Goal: Information Seeking & Learning: Learn about a topic

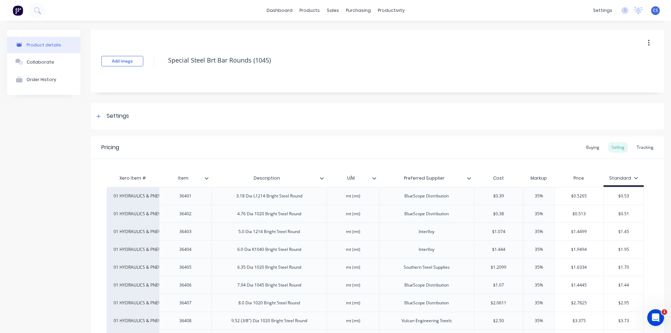
scroll to position [978, 0]
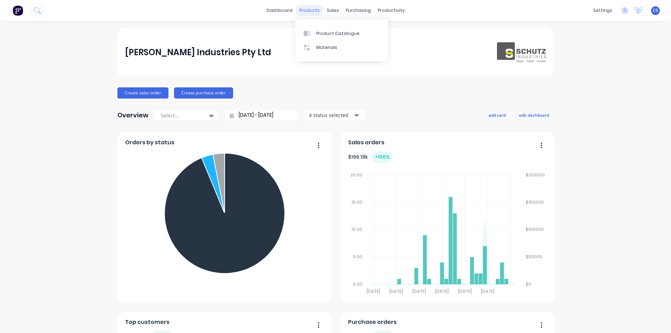
click at [309, 11] on div "products" at bounding box center [309, 10] width 27 height 10
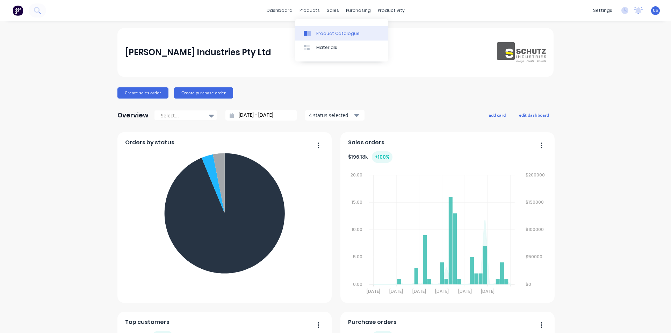
click at [314, 30] on link "Product Catalogue" at bounding box center [341, 33] width 93 height 14
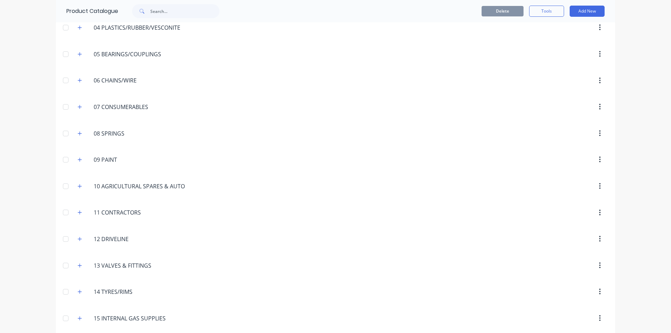
scroll to position [175, 0]
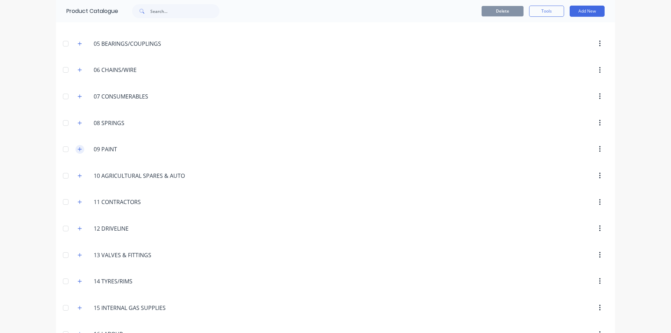
click at [78, 151] on icon "button" at bounding box center [80, 149] width 4 height 5
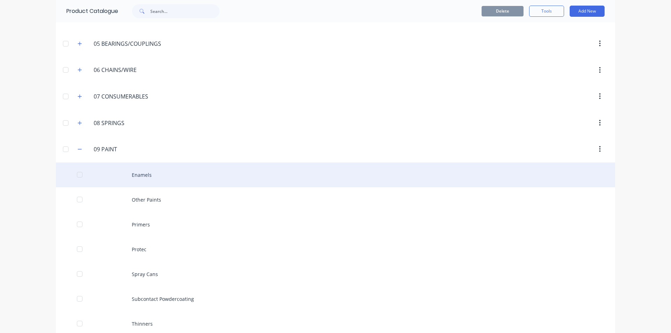
click at [160, 179] on div "Enamels" at bounding box center [335, 174] width 559 height 25
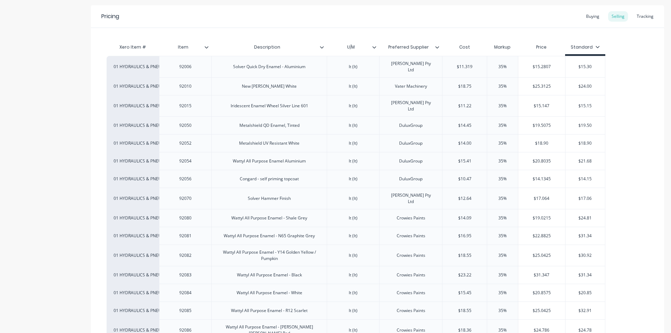
scroll to position [126, 0]
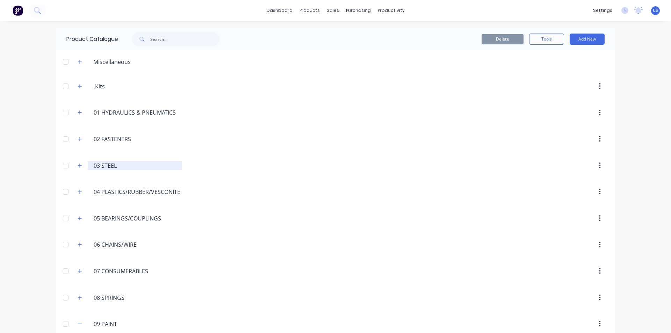
click at [101, 167] on input "03 STEEL" at bounding box center [135, 165] width 83 height 8
click at [78, 164] on icon "button" at bounding box center [80, 165] width 4 height 5
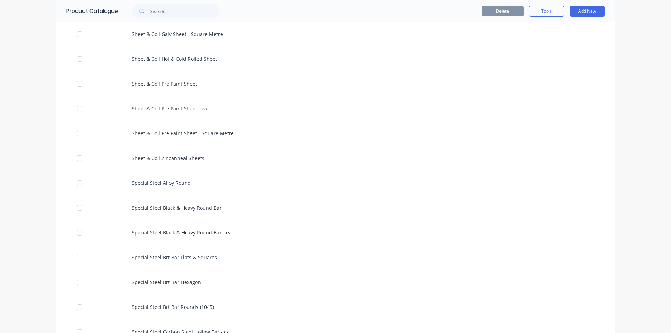
scroll to position [1188, 0]
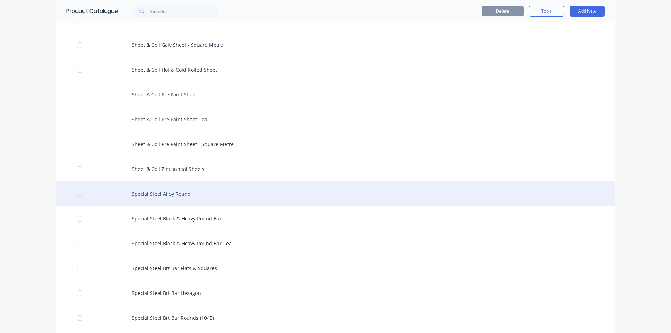
click at [167, 192] on div "Special Steel Alloy Round" at bounding box center [335, 193] width 559 height 25
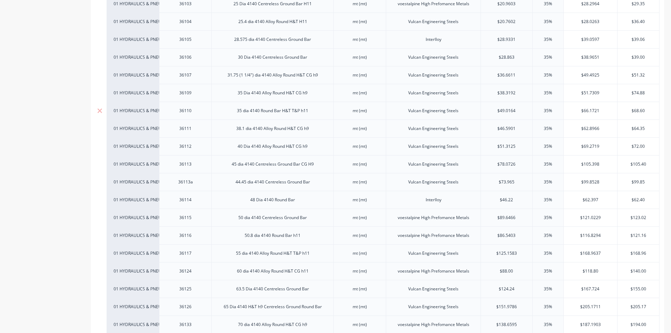
scroll to position [384, 0]
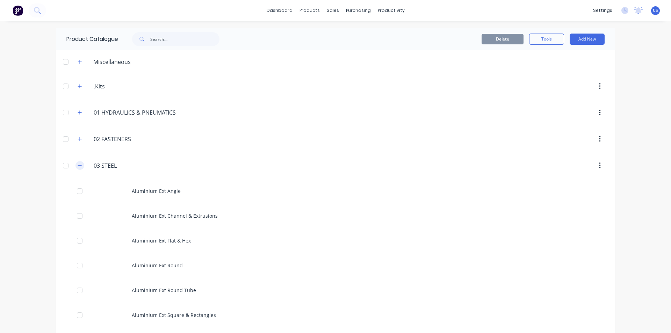
click at [78, 166] on icon "button" at bounding box center [80, 165] width 4 height 5
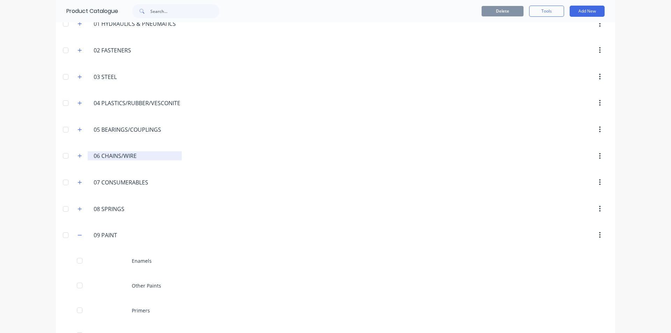
scroll to position [105, 0]
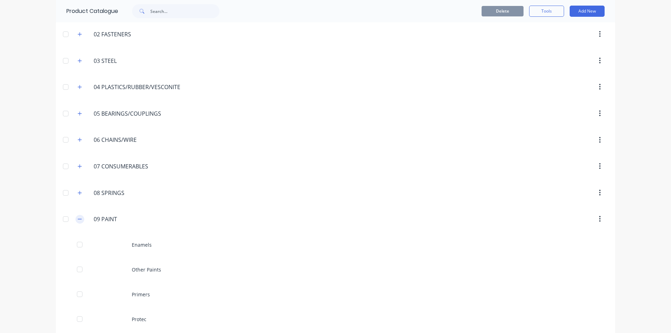
click at [78, 218] on icon "button" at bounding box center [80, 219] width 4 height 5
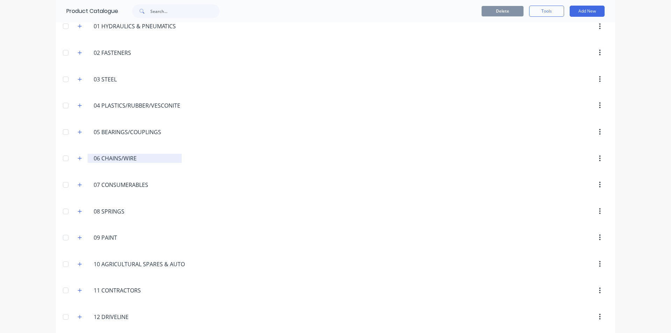
scroll to position [70, 0]
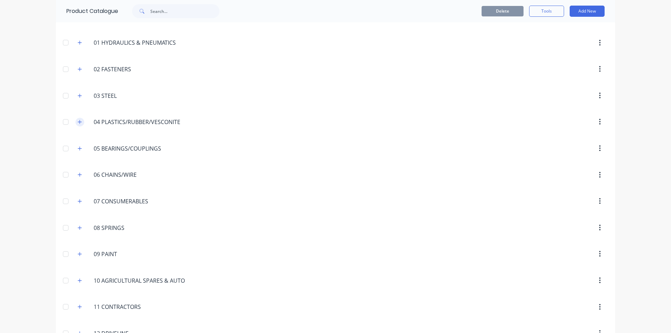
click at [78, 122] on icon "button" at bounding box center [80, 122] width 4 height 5
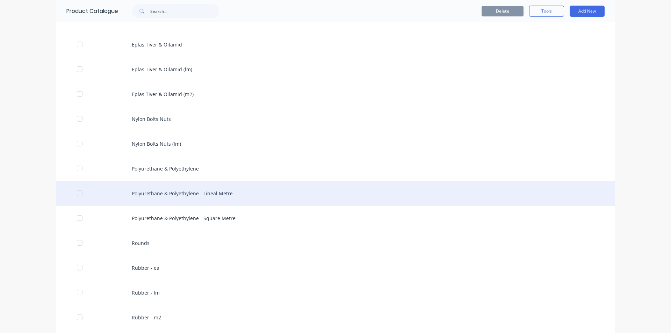
scroll to position [175, 0]
click at [181, 193] on div "Polyurethane & Polyethylene - Lineal Metre" at bounding box center [335, 191] width 559 height 25
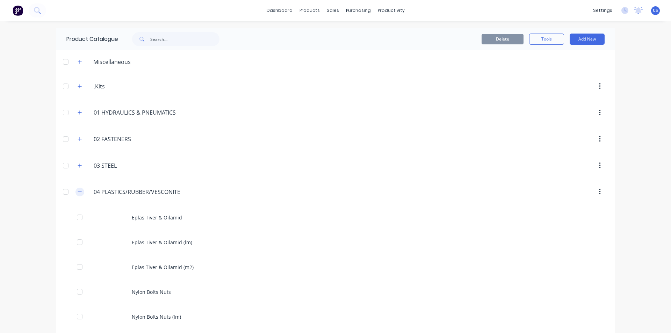
click at [79, 193] on icon "button" at bounding box center [80, 191] width 4 height 5
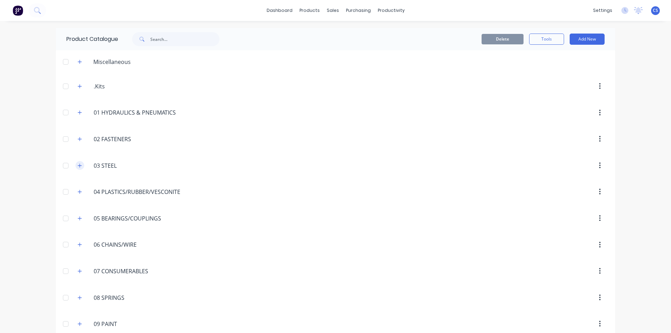
click at [76, 168] on button "button" at bounding box center [79, 165] width 9 height 9
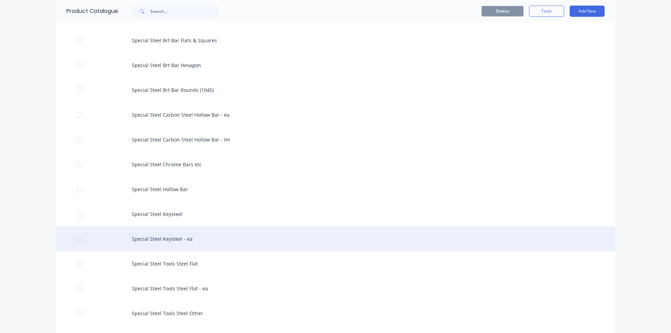
scroll to position [1433, 0]
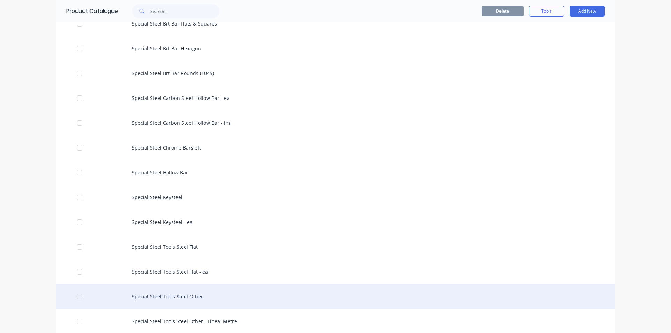
click at [168, 298] on div "Special Steel Tools Steel Other" at bounding box center [335, 296] width 559 height 25
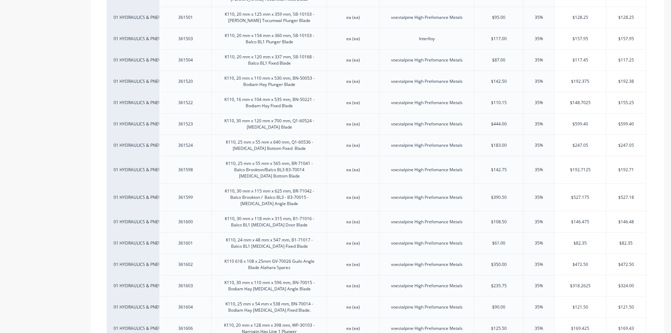
scroll to position [1168, 0]
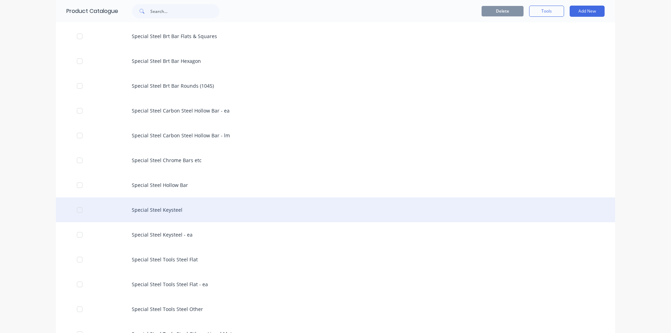
scroll to position [1433, 0]
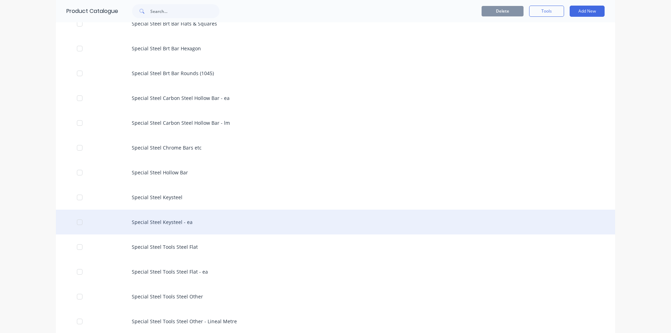
click at [159, 224] on div "Special Steel Keysteel - ea" at bounding box center [335, 222] width 559 height 25
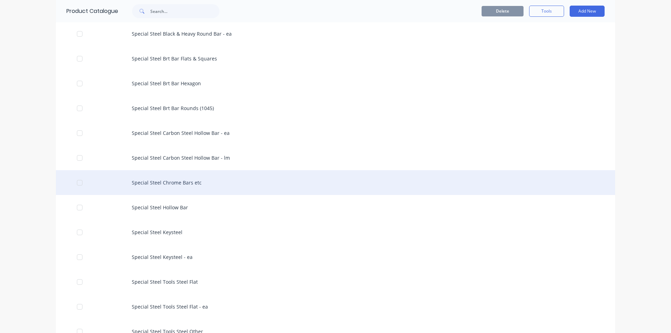
scroll to position [1433, 0]
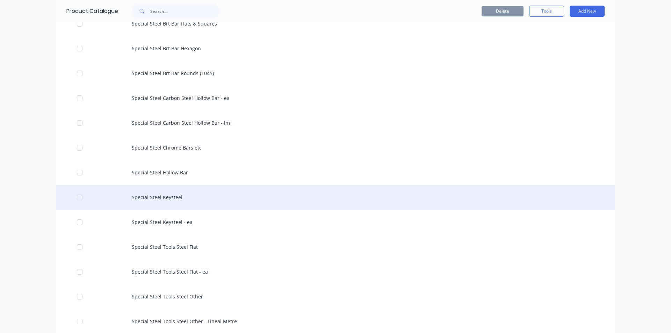
click at [162, 196] on div "Special Steel Keysteel" at bounding box center [335, 197] width 559 height 25
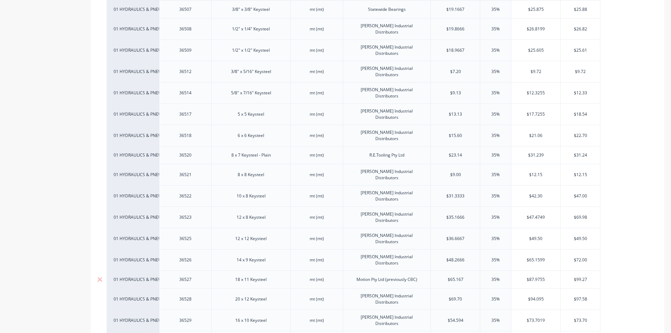
scroll to position [405, 0]
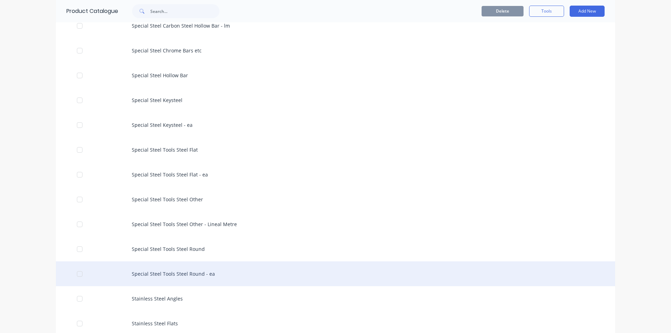
scroll to position [1538, 0]
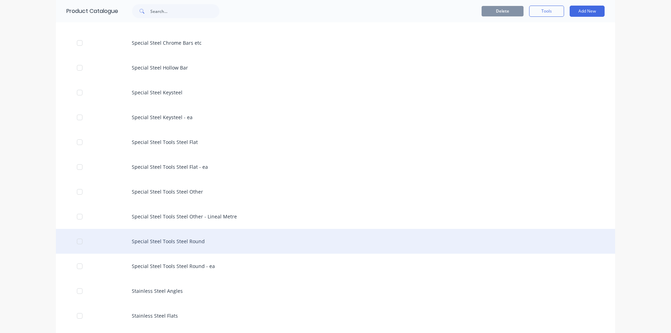
click at [161, 245] on div "Special Steel Tools Steel Round" at bounding box center [335, 241] width 559 height 25
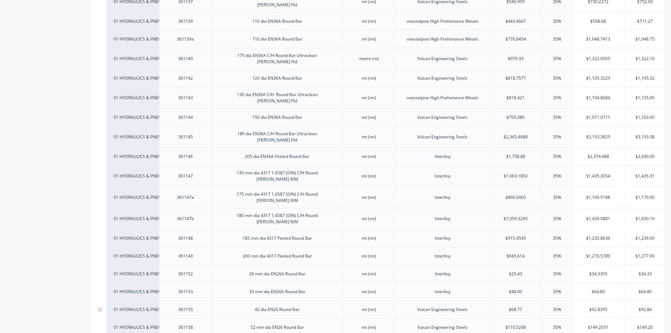
scroll to position [629, 0]
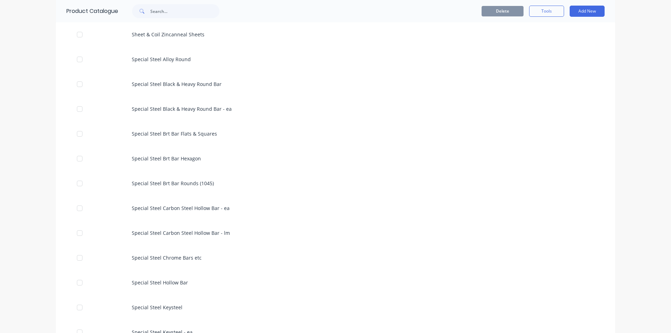
scroll to position [1328, 0]
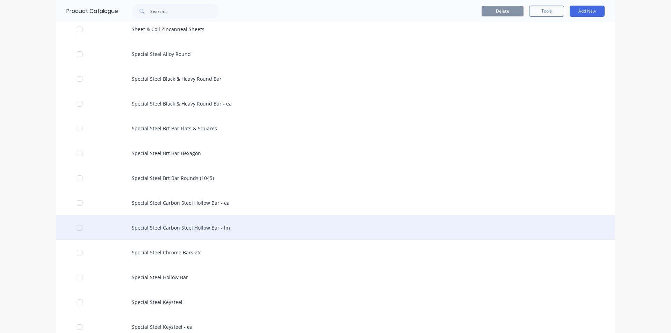
click at [218, 225] on div "Special Steel Carbon Steel Hollow Bar - lm" at bounding box center [335, 227] width 559 height 25
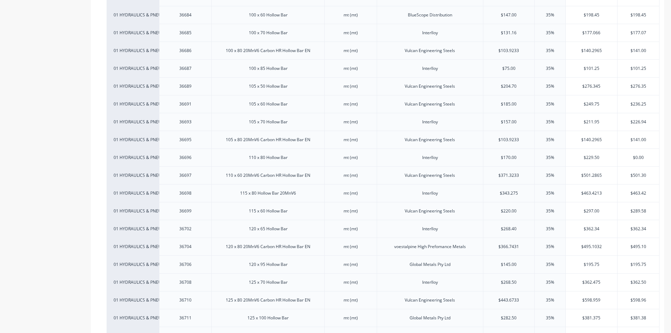
scroll to position [1048, 0]
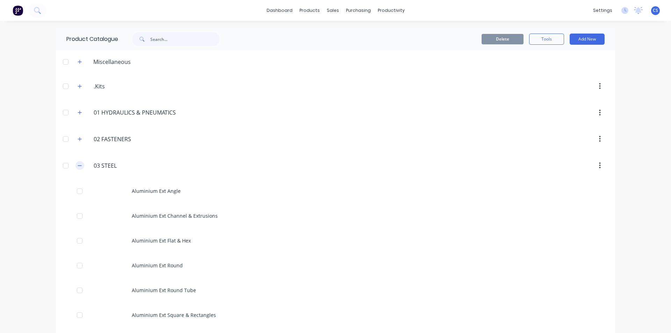
click at [78, 168] on icon "button" at bounding box center [80, 165] width 4 height 5
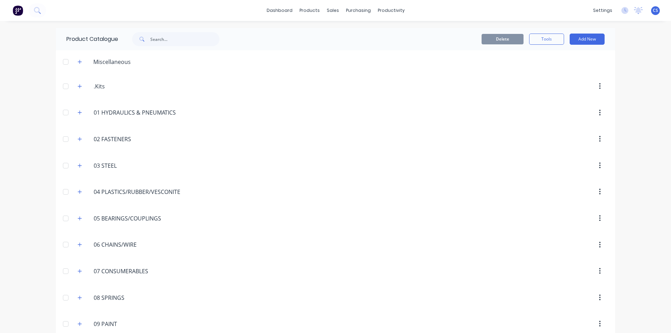
drag, startPoint x: 76, startPoint y: 164, endPoint x: 183, endPoint y: 168, distance: 106.7
click at [78, 164] on icon "button" at bounding box center [80, 165] width 4 height 5
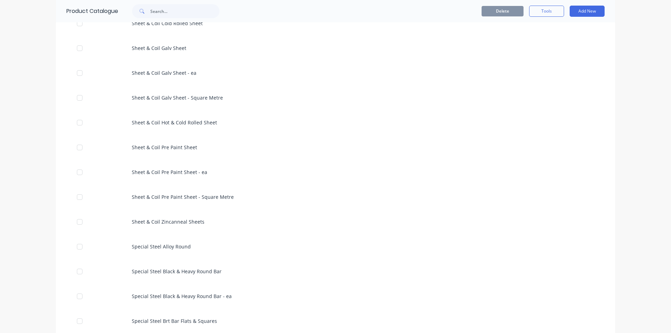
scroll to position [1223, 0]
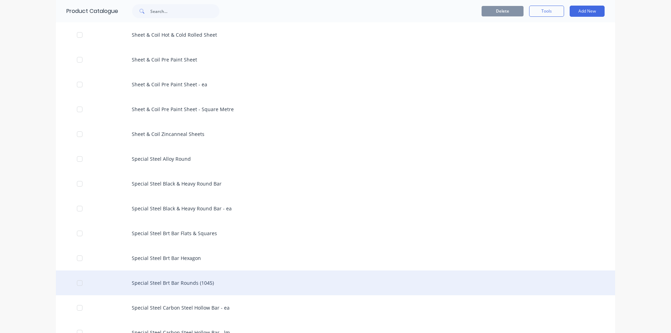
click at [191, 277] on div "Special Steel Brt Bar Rounds (1045)" at bounding box center [335, 282] width 559 height 25
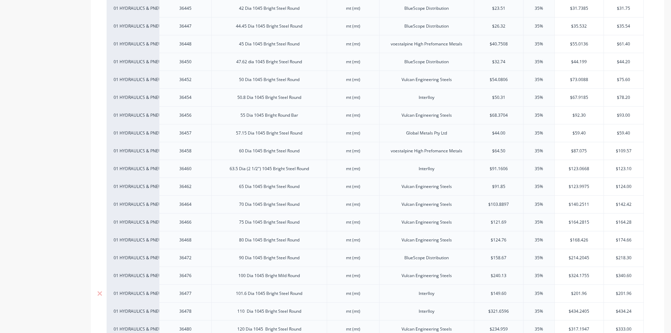
scroll to position [1046, 0]
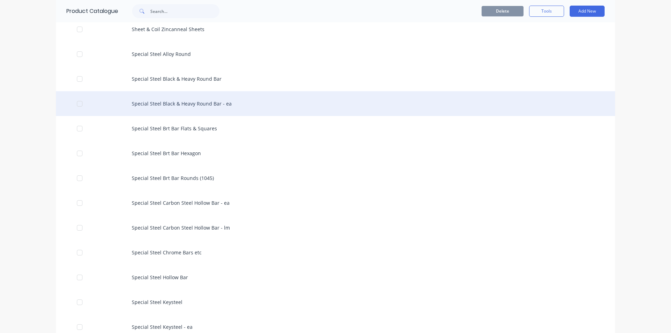
scroll to position [1293, 0]
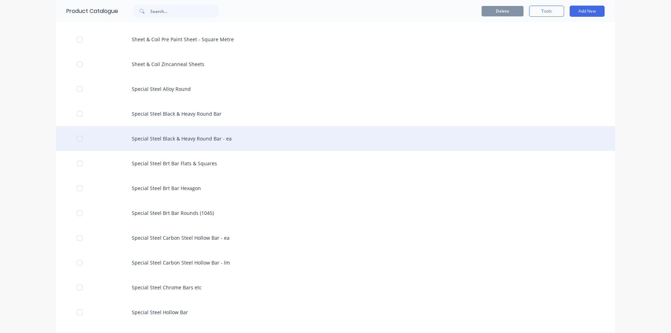
click at [171, 135] on div "Special Steel Black & Heavy Round Bar - ea" at bounding box center [335, 138] width 559 height 25
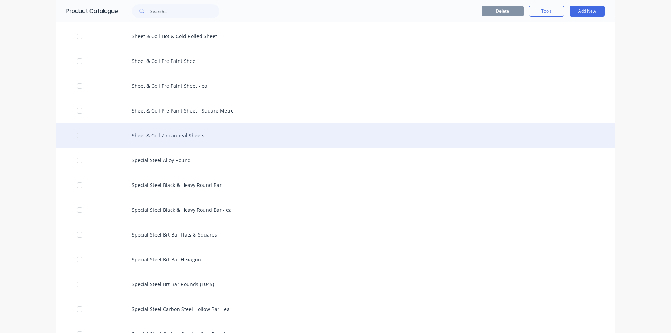
scroll to position [1223, 0]
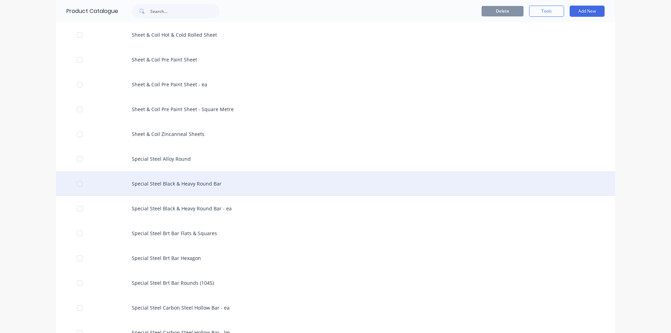
click at [180, 183] on div "Special Steel Black & Heavy Round Bar" at bounding box center [335, 183] width 559 height 25
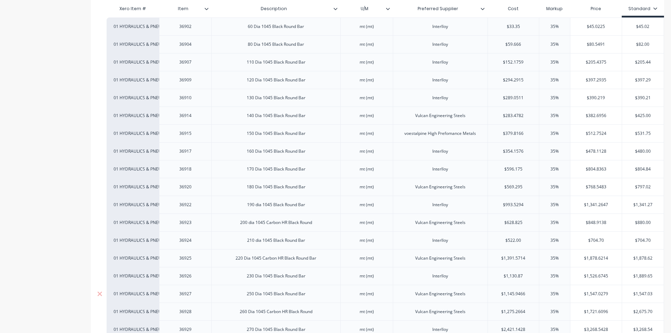
scroll to position [210, 0]
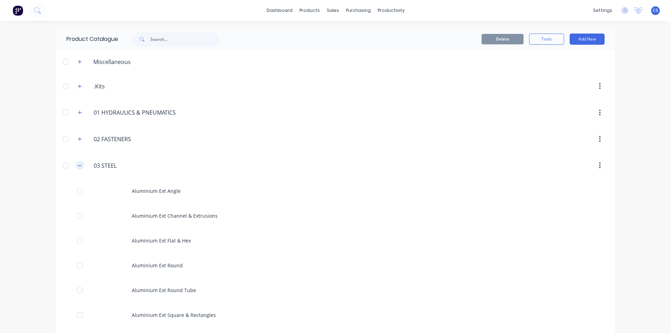
click at [75, 166] on button "button" at bounding box center [79, 165] width 9 height 9
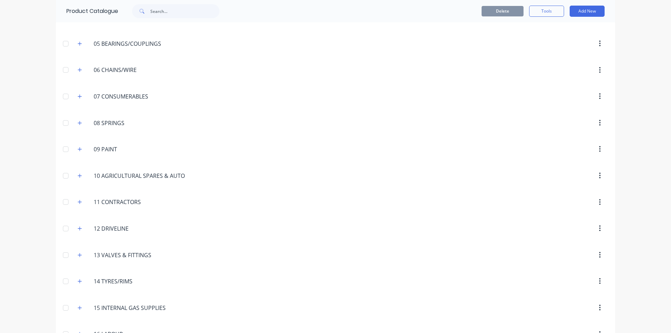
scroll to position [140, 0]
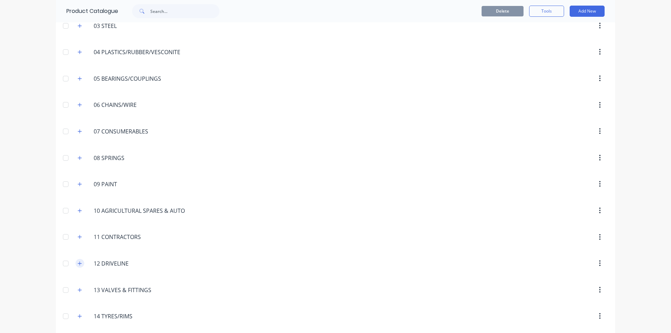
drag, startPoint x: 79, startPoint y: 266, endPoint x: 74, endPoint y: 266, distance: 4.5
click at [79, 266] on button "button" at bounding box center [79, 263] width 9 height 9
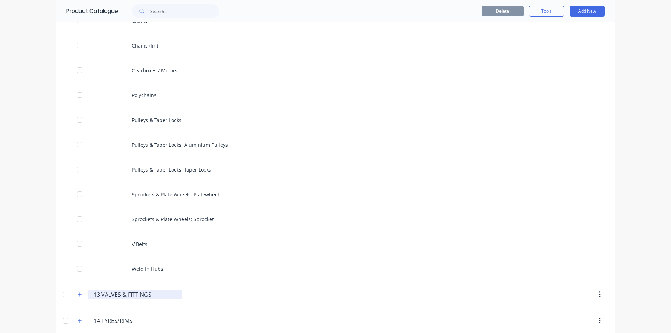
scroll to position [524, 0]
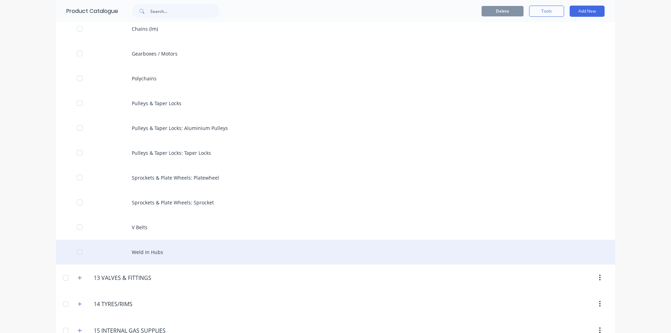
click at [142, 250] on div "Weld In Hubs" at bounding box center [335, 252] width 559 height 25
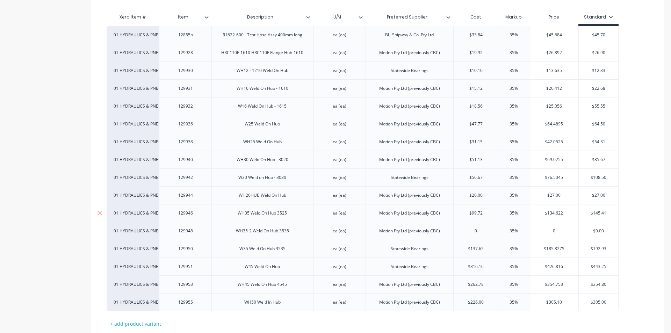
scroll to position [174, 0]
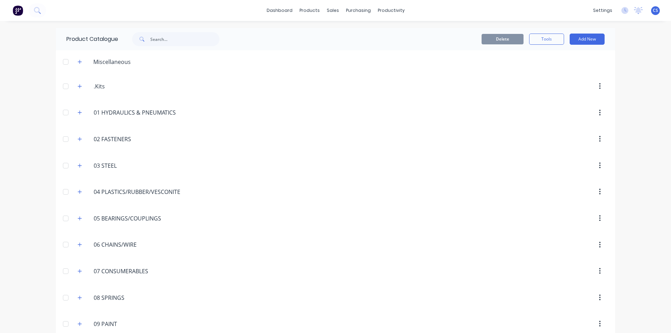
click at [78, 223] on span at bounding box center [79, 218] width 9 height 9
click at [78, 218] on icon "button" at bounding box center [80, 218] width 4 height 5
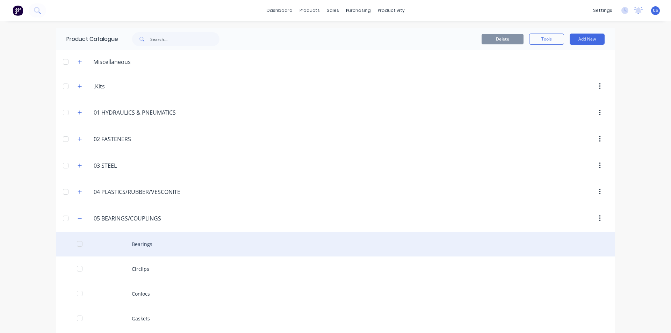
click at [145, 245] on div "Bearings" at bounding box center [335, 244] width 559 height 25
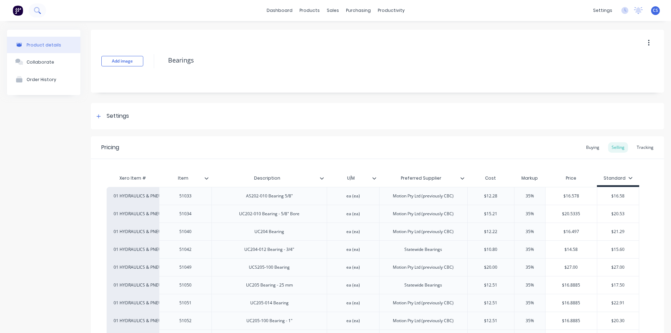
click at [37, 7] on button at bounding box center [37, 10] width 17 height 14
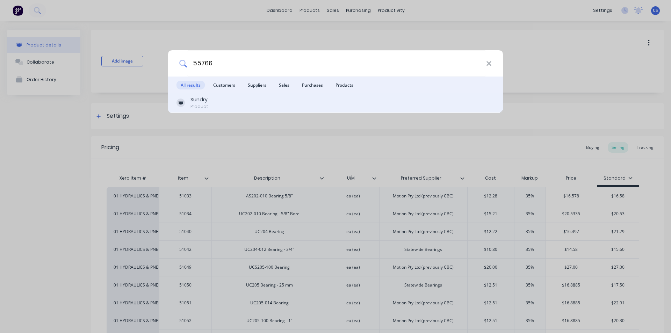
type input "55766"
click at [190, 101] on div "Sundry Product" at bounding box center [335, 103] width 318 height 14
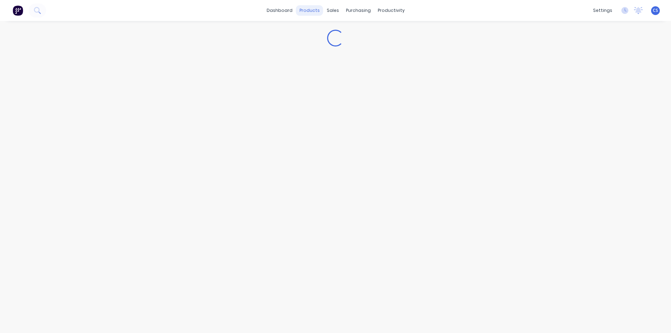
click at [307, 9] on div "products" at bounding box center [309, 10] width 27 height 10
click at [321, 32] on div "Product Catalogue" at bounding box center [340, 33] width 43 height 6
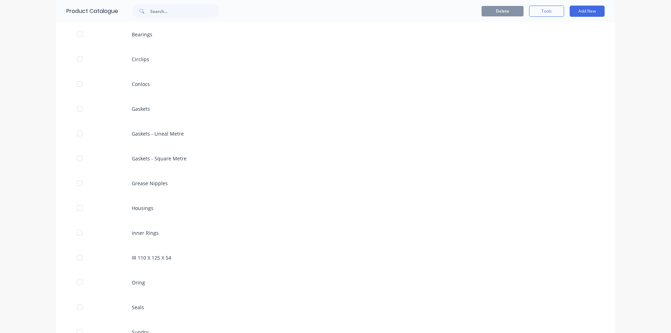
scroll to position [349, 0]
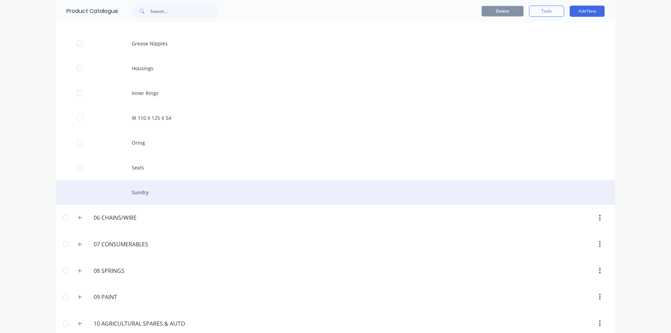
click at [140, 194] on div "Sundry" at bounding box center [335, 192] width 559 height 25
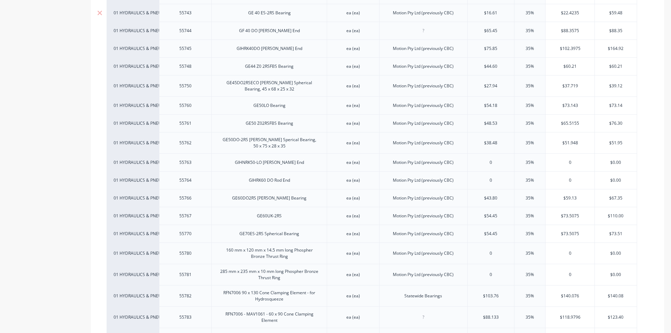
scroll to position [3005, 0]
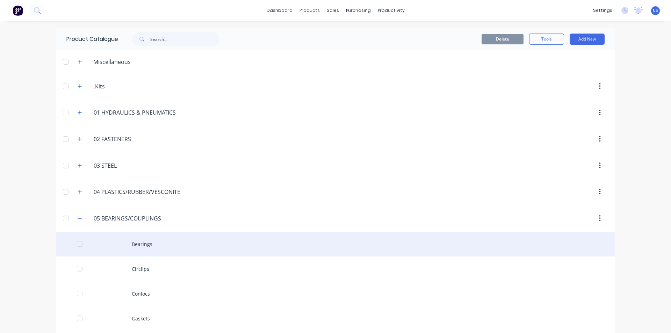
click at [135, 241] on div "Bearings" at bounding box center [335, 244] width 559 height 25
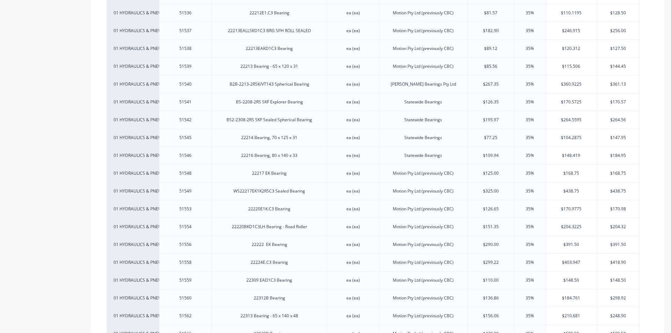
scroll to position [4263, 0]
type input "$156.06"
click at [491, 278] on input "$156.06" at bounding box center [491, 281] width 47 height 6
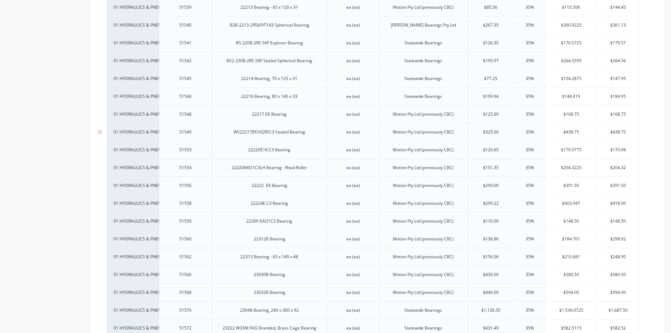
scroll to position [4298, 0]
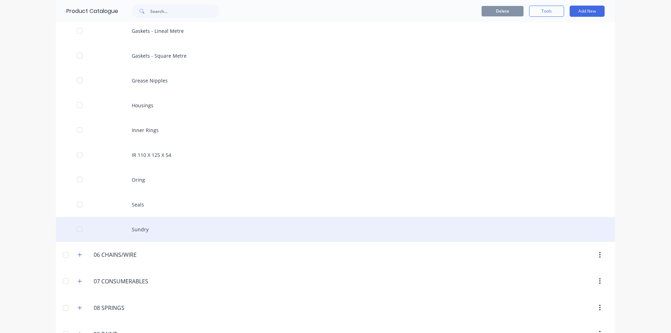
scroll to position [314, 0]
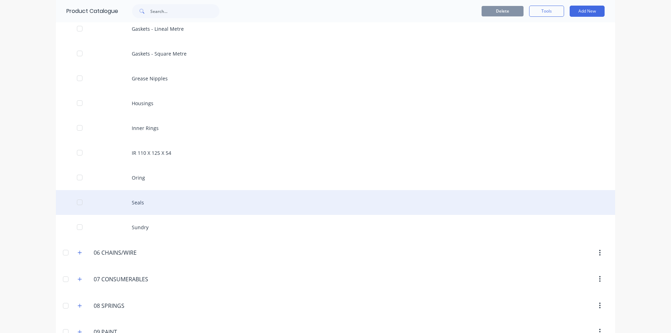
click at [152, 202] on div "Seals" at bounding box center [335, 202] width 559 height 25
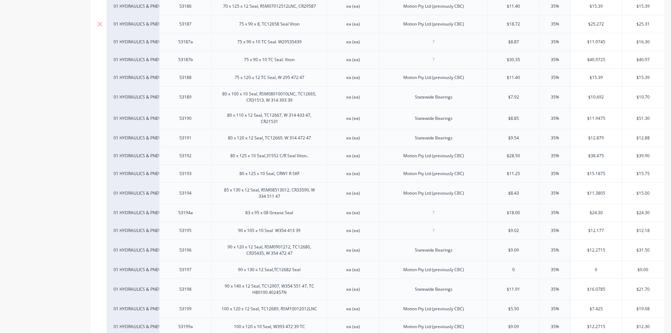
scroll to position [2586, 0]
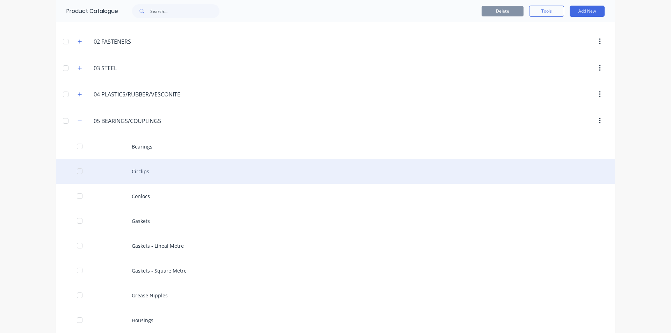
scroll to position [105, 0]
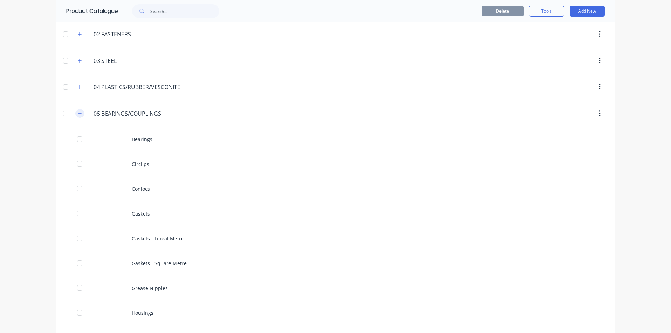
click at [78, 114] on icon "button" at bounding box center [80, 113] width 4 height 5
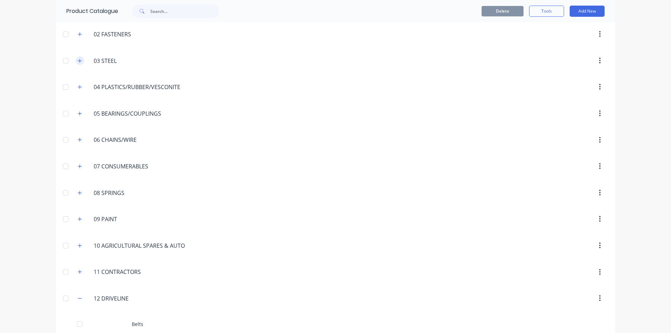
click at [78, 63] on button "button" at bounding box center [79, 60] width 9 height 9
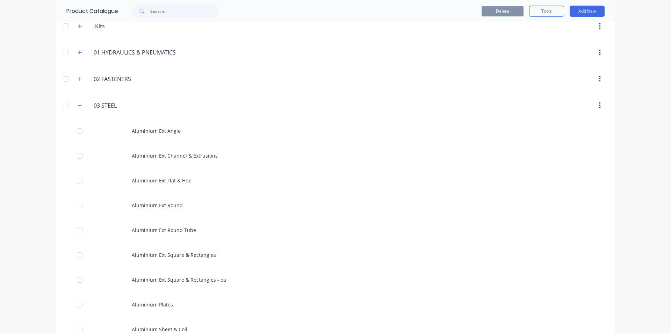
scroll to position [0, 0]
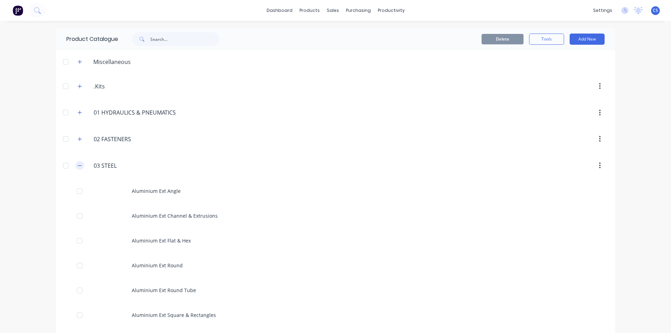
click at [75, 167] on button "button" at bounding box center [79, 165] width 9 height 9
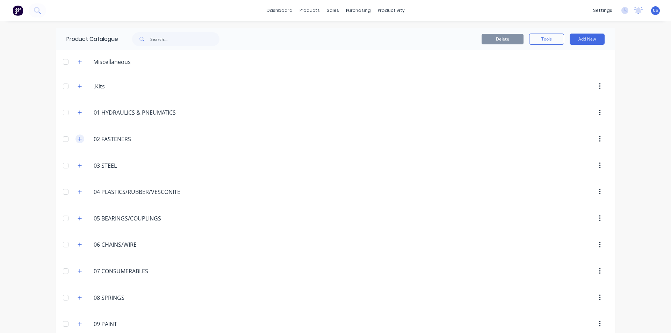
click at [78, 141] on icon "button" at bounding box center [80, 139] width 4 height 5
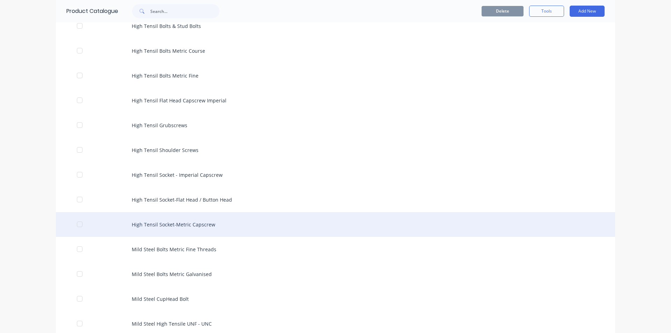
scroll to position [140, 0]
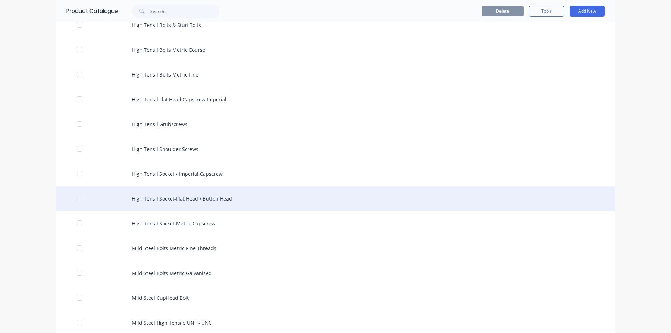
click at [178, 192] on div "High Tensil Socket-Flat Head / Button Head" at bounding box center [335, 198] width 559 height 25
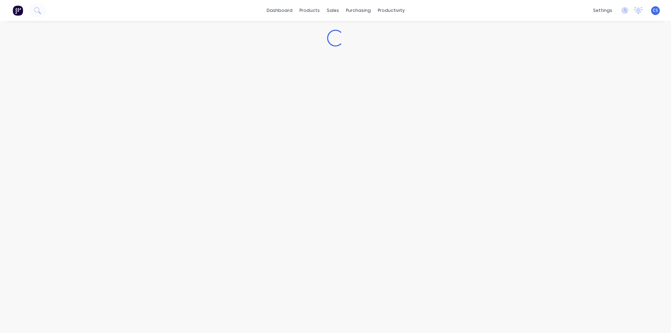
click at [178, 192] on div "Loading..." at bounding box center [335, 170] width 671 height 298
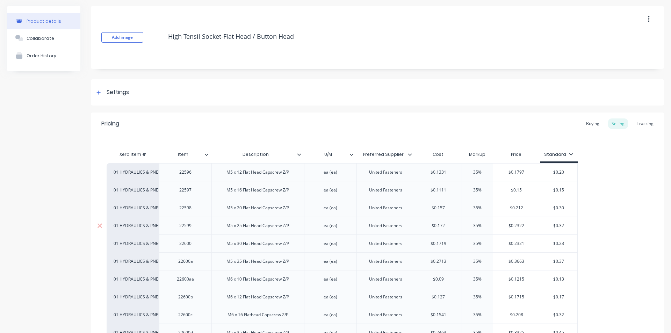
scroll to position [35, 0]
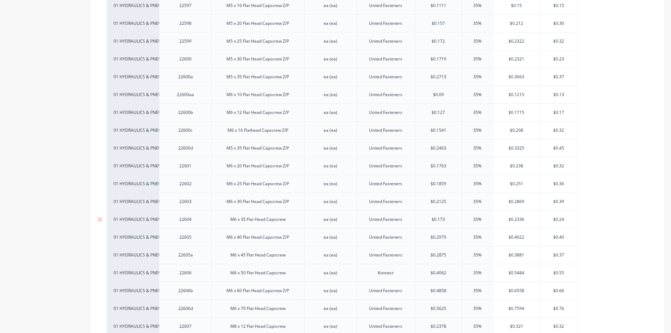
scroll to position [210, 0]
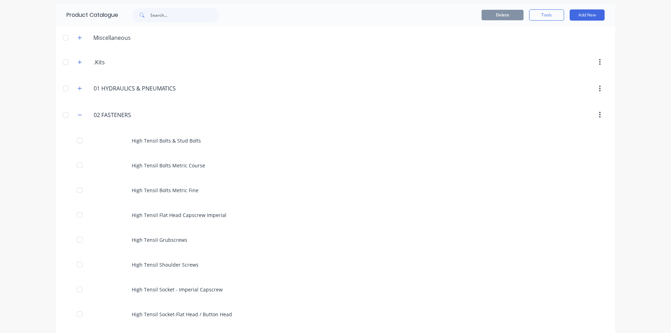
scroll to position [175, 0]
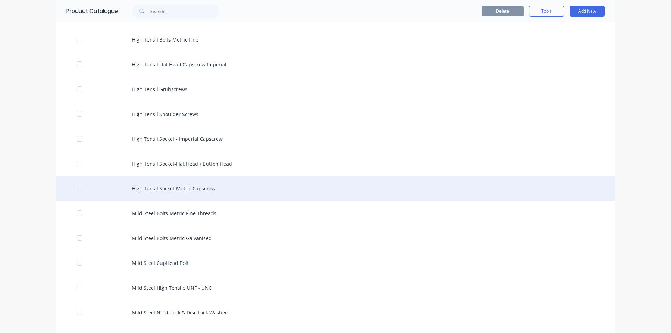
click at [200, 192] on div "High Tensil Socket-Metric Capscrew" at bounding box center [335, 188] width 559 height 25
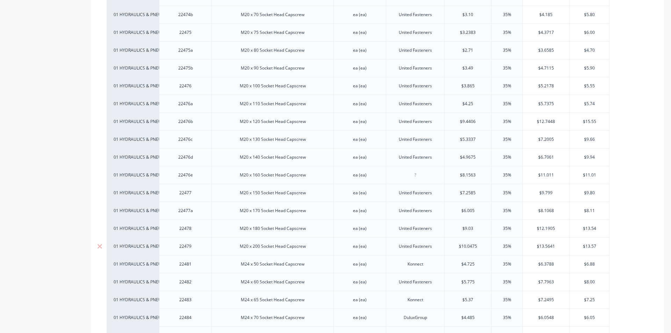
scroll to position [2551, 0]
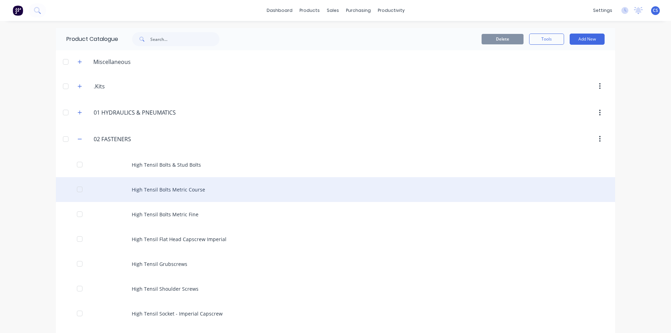
click at [168, 191] on div "High Tensil Bolts Metric Course" at bounding box center [335, 189] width 559 height 25
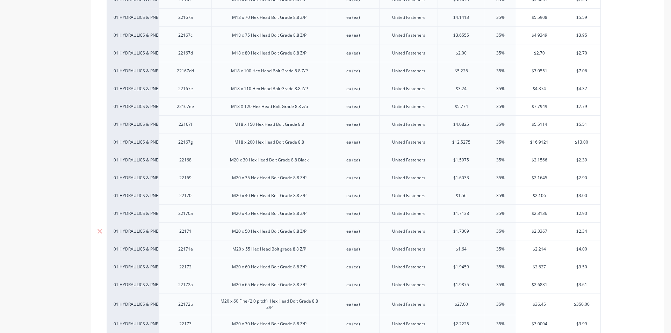
scroll to position [2691, 0]
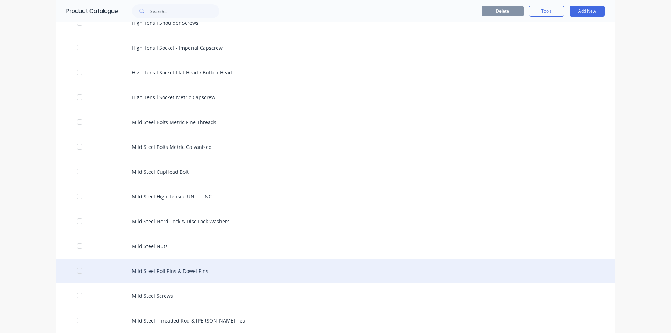
scroll to position [314, 0]
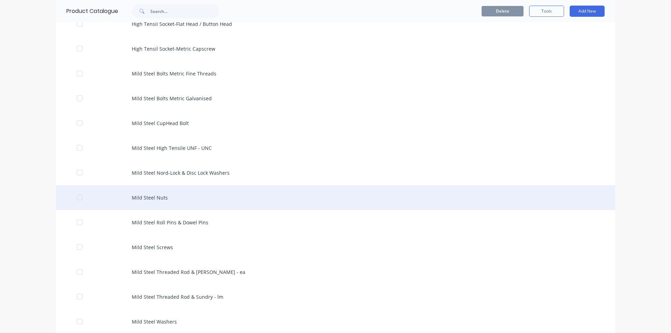
click at [162, 198] on div "Mild Steel Nuts" at bounding box center [335, 197] width 559 height 25
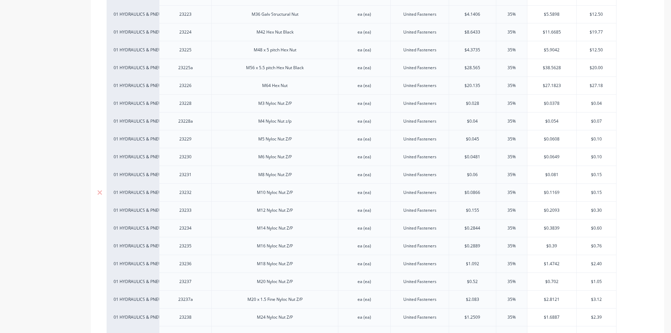
scroll to position [943, 0]
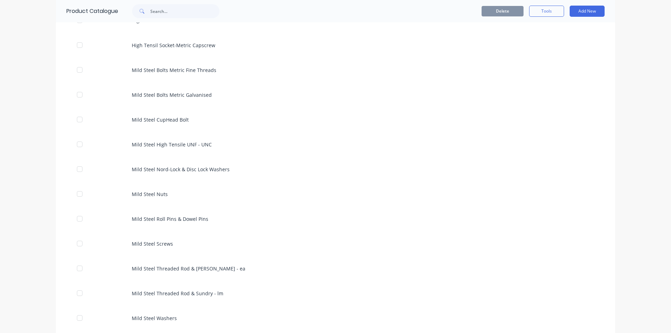
scroll to position [454, 0]
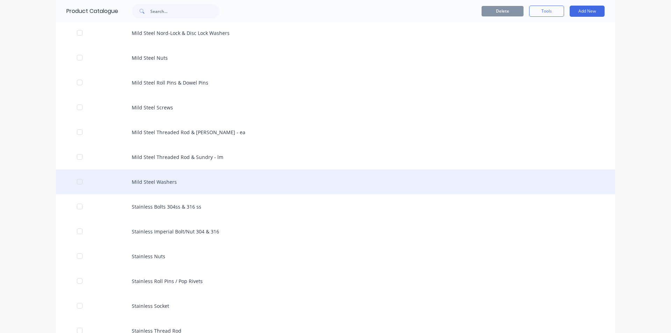
click at [163, 188] on div "Mild Steel Washers" at bounding box center [335, 181] width 559 height 25
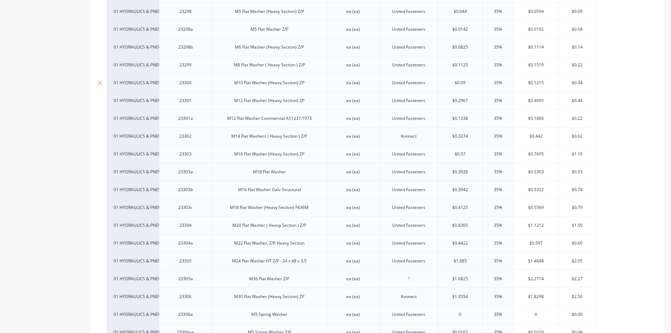
scroll to position [210, 0]
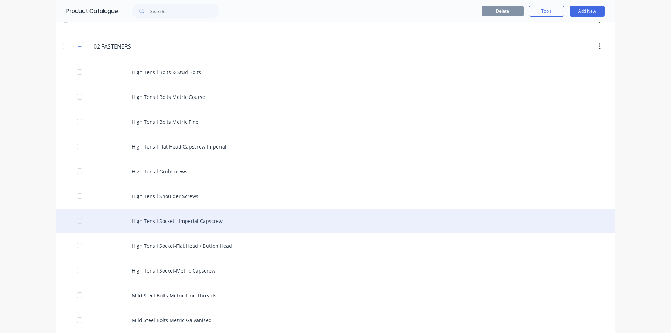
scroll to position [105, 0]
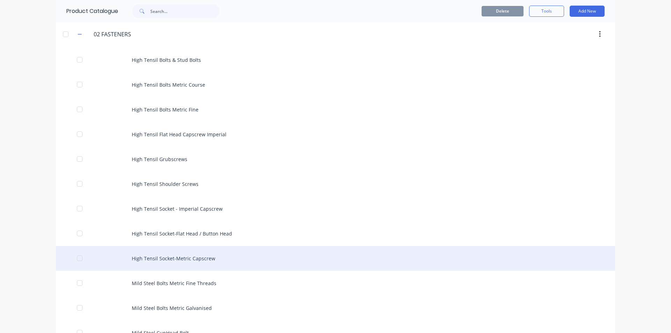
click at [202, 254] on div "High Tensil Socket-Metric Capscrew" at bounding box center [335, 258] width 559 height 25
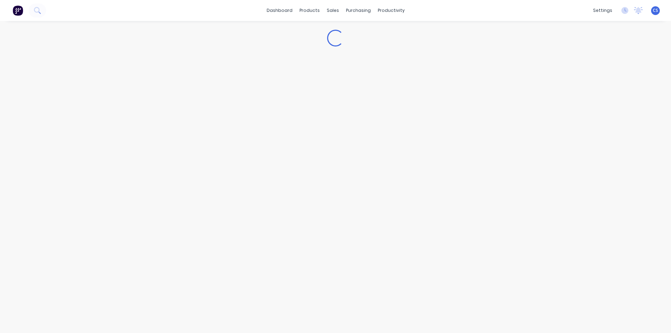
click at [202, 254] on div "Loading..." at bounding box center [335, 170] width 671 height 298
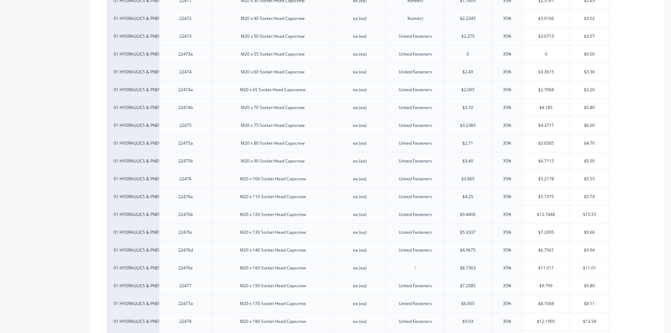
scroll to position [2411, 0]
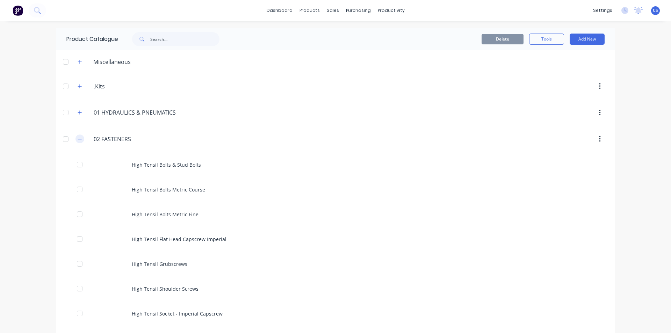
click at [75, 139] on button "button" at bounding box center [79, 139] width 9 height 9
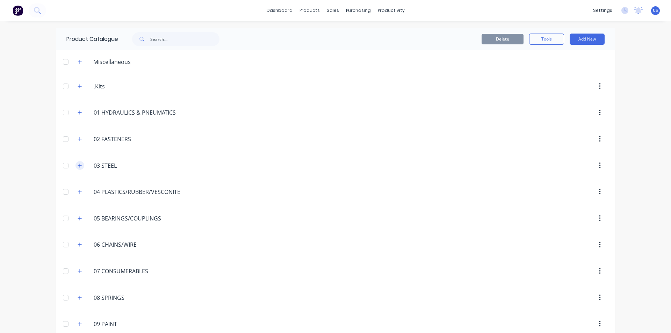
click at [78, 166] on icon "button" at bounding box center [80, 165] width 4 height 5
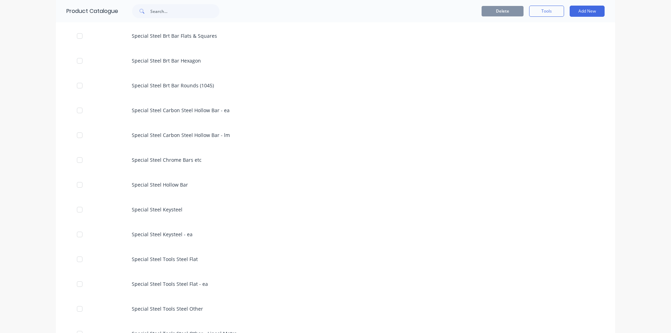
scroll to position [1433, 0]
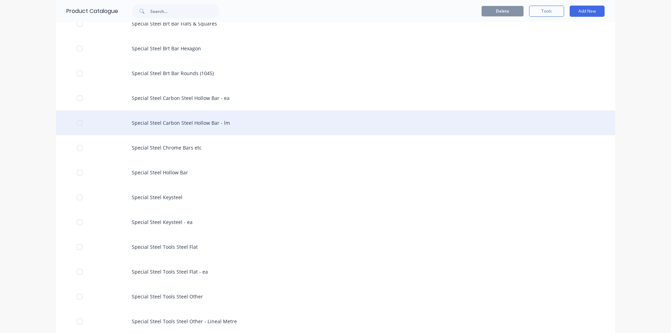
click at [196, 126] on div "Special Steel Carbon Steel Hollow Bar - lm" at bounding box center [335, 122] width 559 height 25
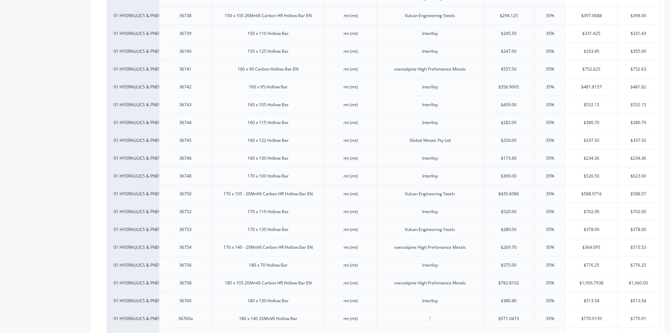
scroll to position [1747, 0]
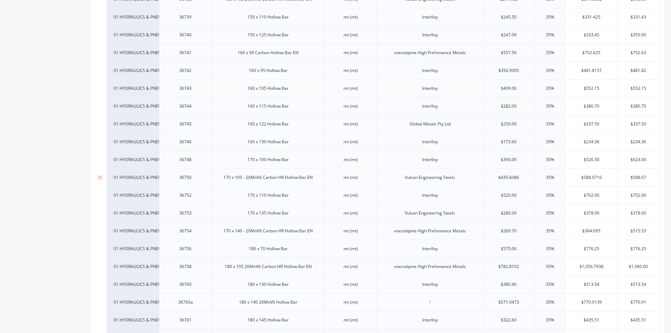
click at [256, 180] on div "170 x 105 - 20MnV6 Carbon HR Hollow Bar EN" at bounding box center [268, 177] width 101 height 9
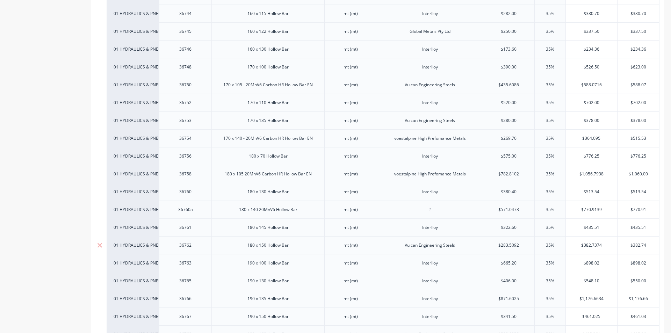
scroll to position [1852, 0]
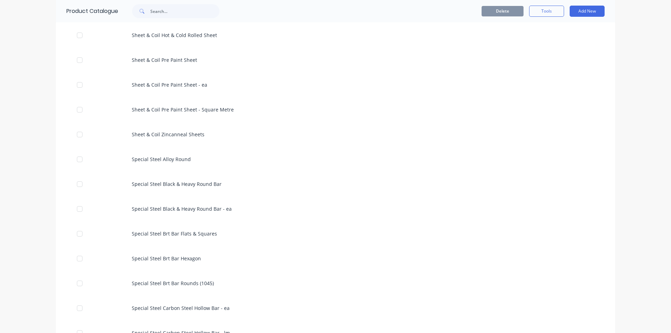
scroll to position [1223, 0]
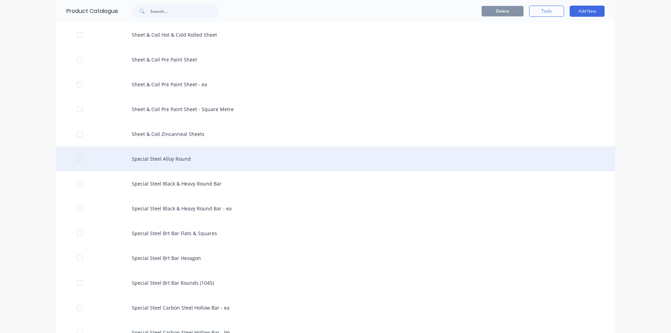
click at [175, 157] on div "Special Steel Alloy Round" at bounding box center [335, 158] width 559 height 25
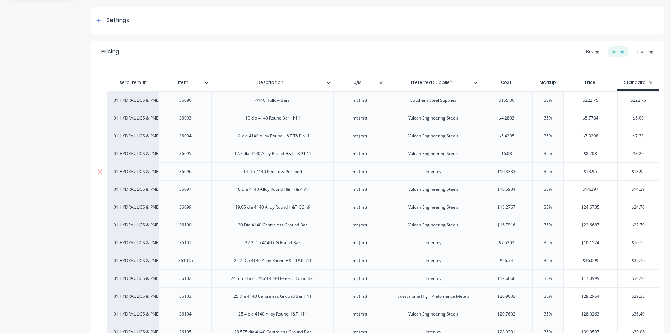
scroll to position [105, 0]
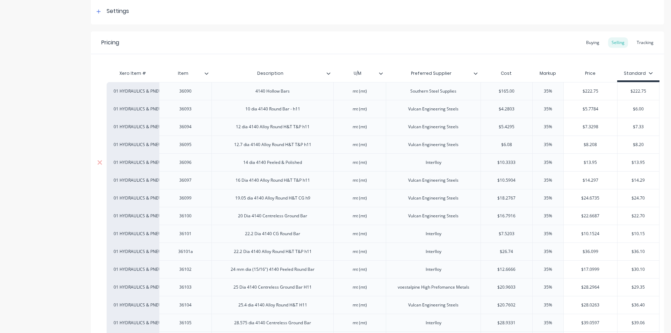
type textarea "x"
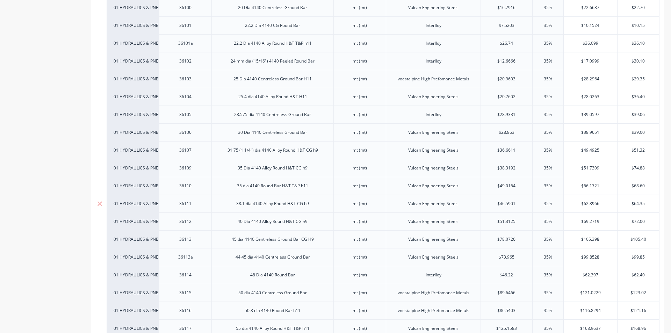
scroll to position [314, 0]
